Goal: Register for event/course

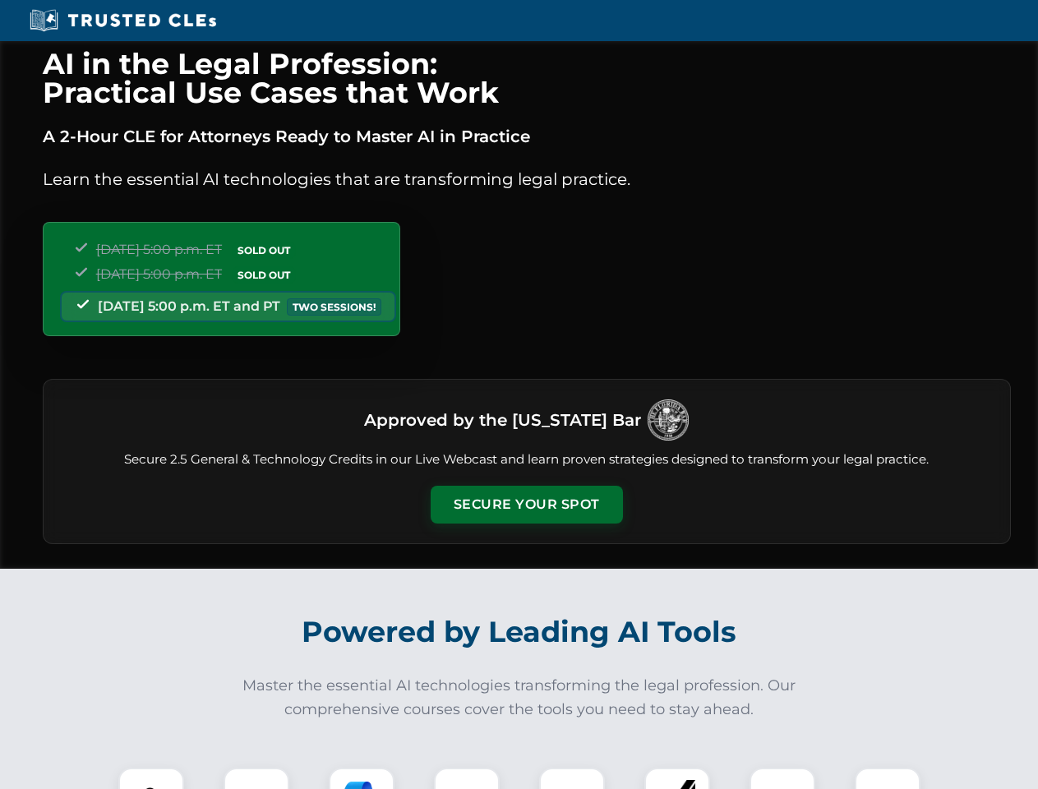
click at [526, 505] on button "Secure Your Spot" at bounding box center [527, 505] width 192 height 38
click at [151, 778] on img at bounding box center [151, 801] width 48 height 48
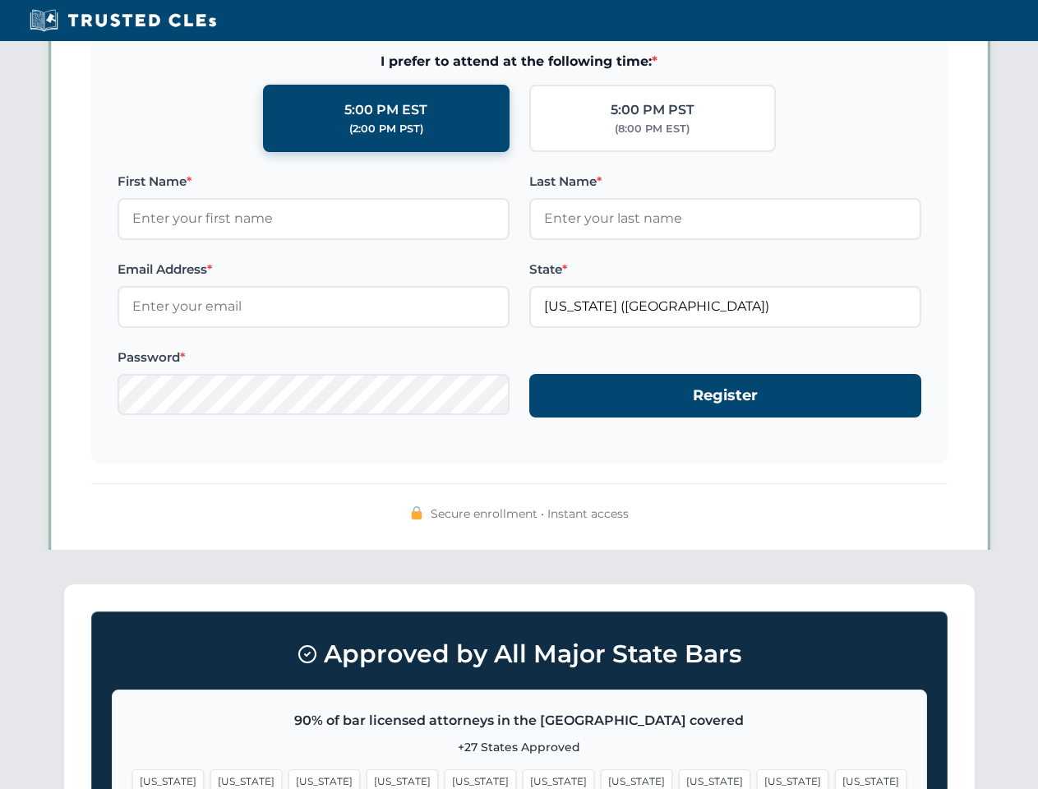
click at [601, 778] on span "[US_STATE]" at bounding box center [637, 781] width 72 height 24
click at [757, 778] on span "[US_STATE]" at bounding box center [793, 781] width 72 height 24
